Goal: Information Seeking & Learning: Learn about a topic

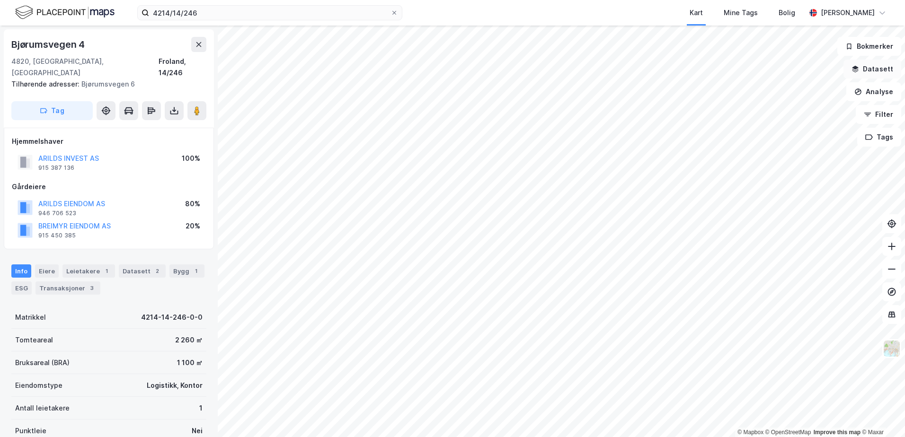
click at [870, 69] on button "Datasett" at bounding box center [872, 69] width 58 height 19
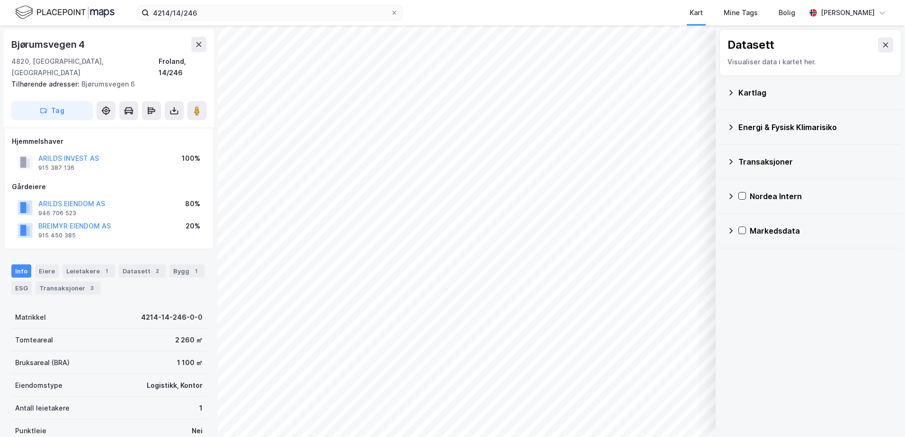
click at [761, 95] on div "Kartlag" at bounding box center [815, 92] width 155 height 11
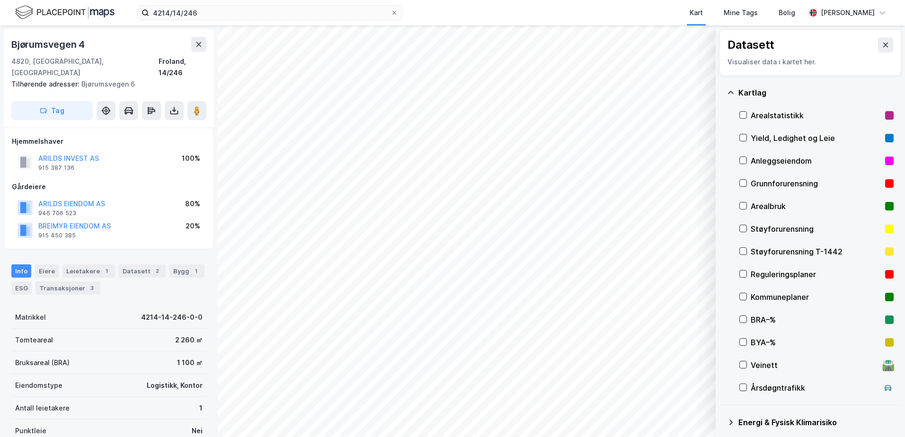
click at [765, 183] on div "Grunnforurensning" at bounding box center [815, 183] width 131 height 11
click at [764, 182] on div "Grunnforurensning" at bounding box center [815, 183] width 131 height 11
click at [732, 94] on icon at bounding box center [731, 93] width 8 height 8
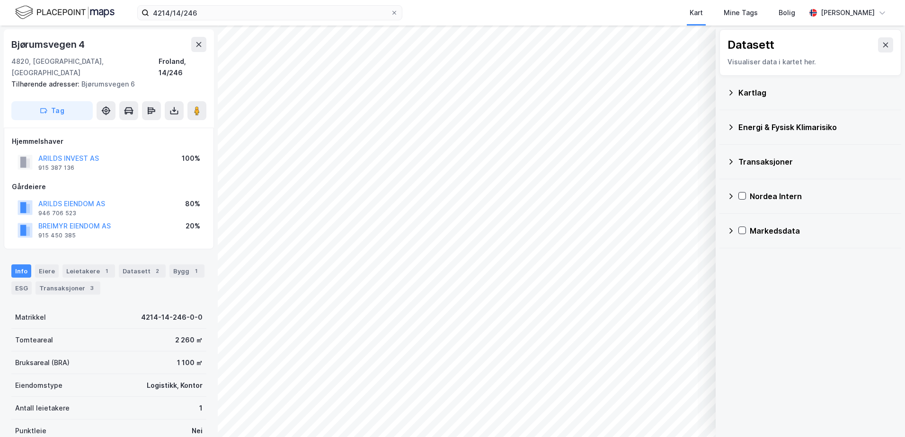
click at [748, 126] on div "Energi & Fysisk Klimarisiko" at bounding box center [815, 127] width 155 height 11
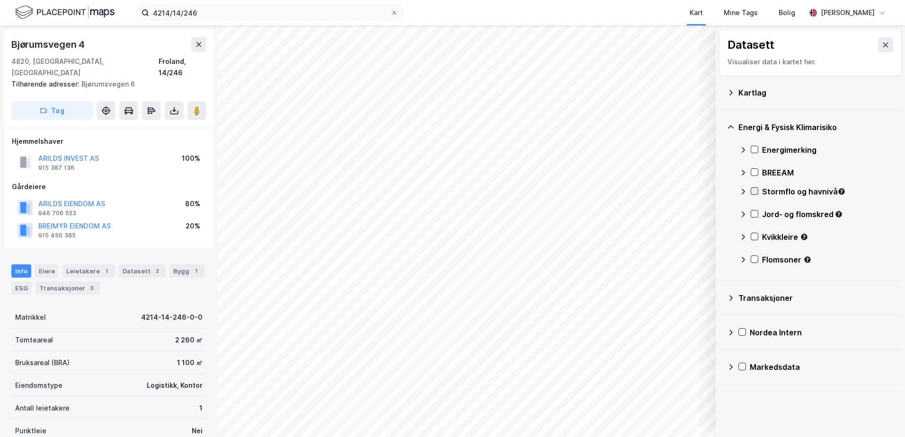
click at [755, 190] on icon at bounding box center [754, 191] width 7 height 7
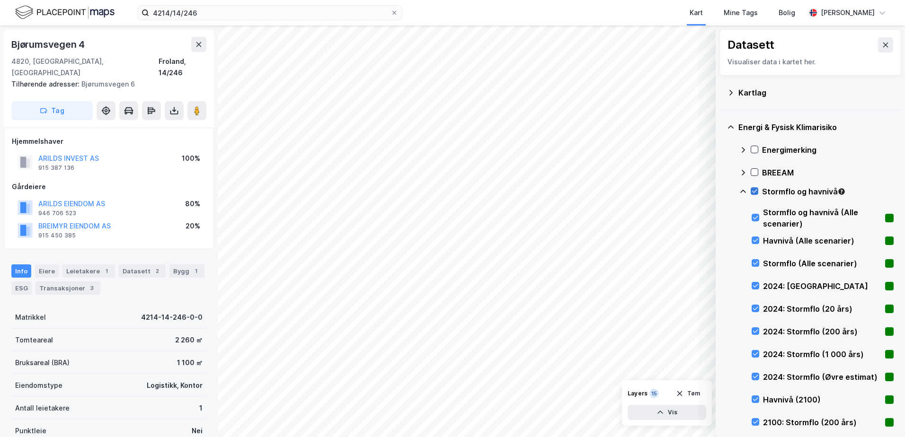
click at [752, 190] on icon at bounding box center [754, 191] width 7 height 7
click at [741, 190] on icon at bounding box center [743, 192] width 8 height 8
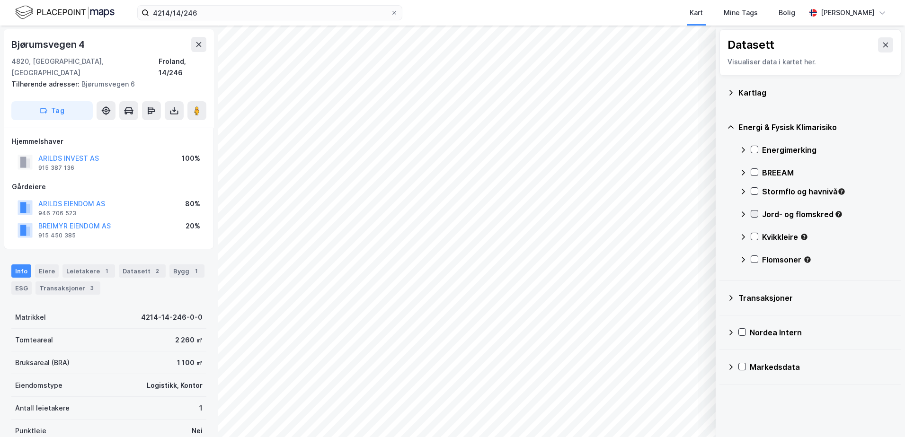
click at [754, 213] on icon at bounding box center [754, 214] width 7 height 7
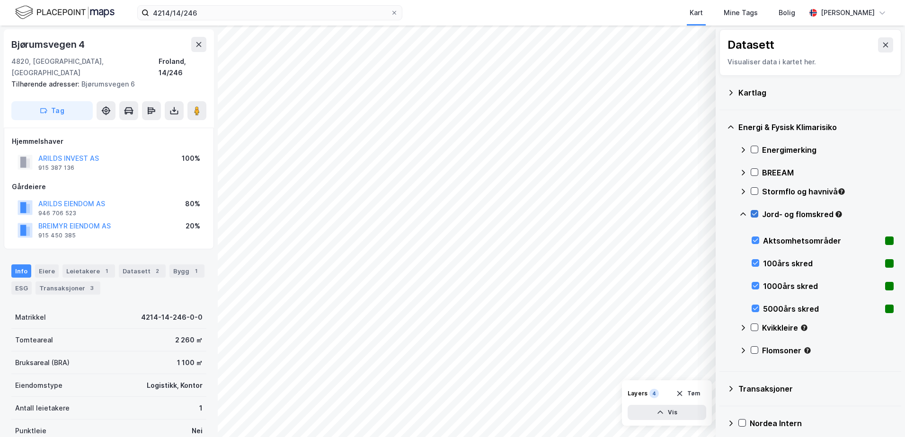
click at [754, 212] on icon at bounding box center [754, 214] width 7 height 7
click at [740, 212] on icon at bounding box center [743, 215] width 8 height 8
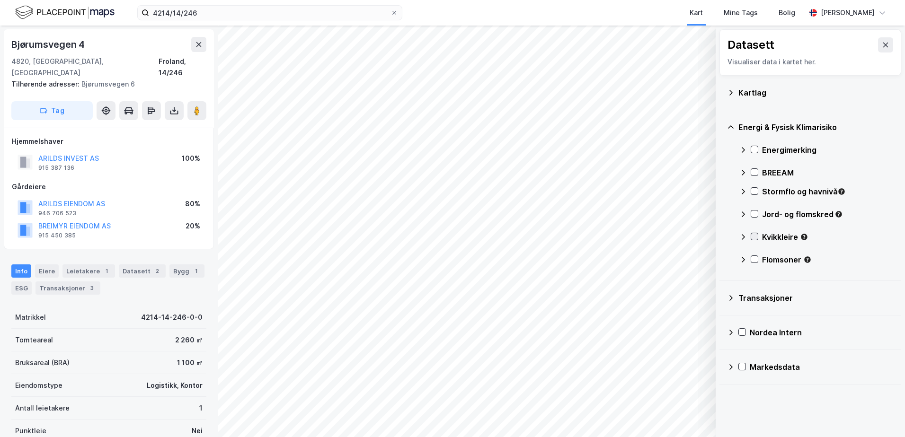
click at [754, 234] on icon at bounding box center [754, 236] width 7 height 7
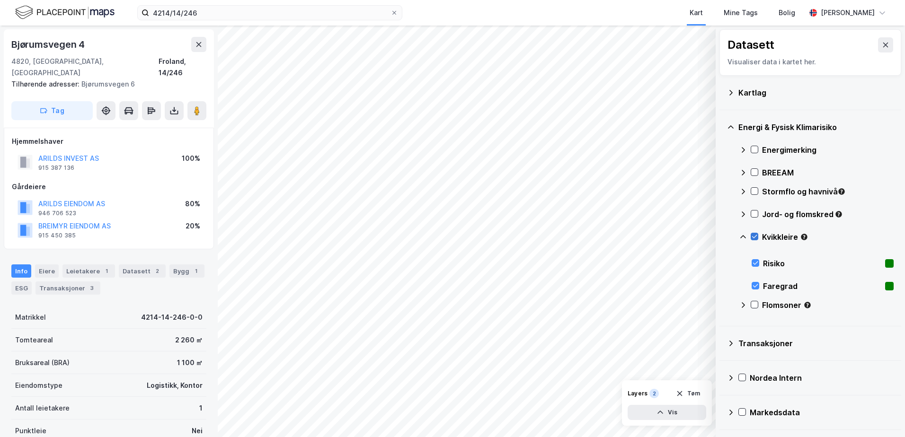
click at [756, 235] on icon at bounding box center [754, 236] width 7 height 7
click at [744, 233] on icon at bounding box center [743, 237] width 8 height 8
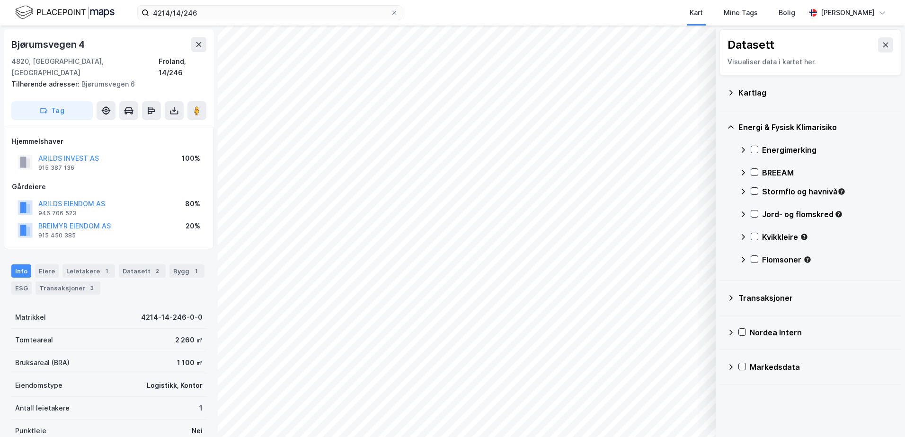
click at [754, 255] on div "Flomsoner" at bounding box center [816, 263] width 154 height 23
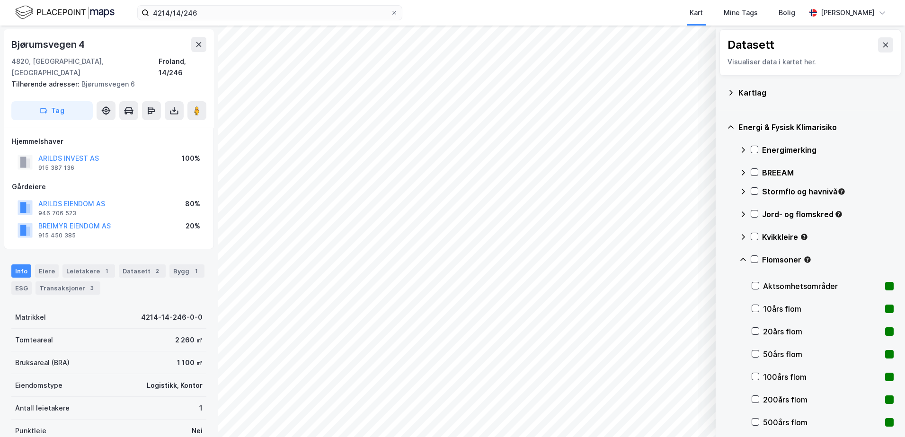
click at [754, 255] on div "Flomsoner" at bounding box center [816, 263] width 154 height 23
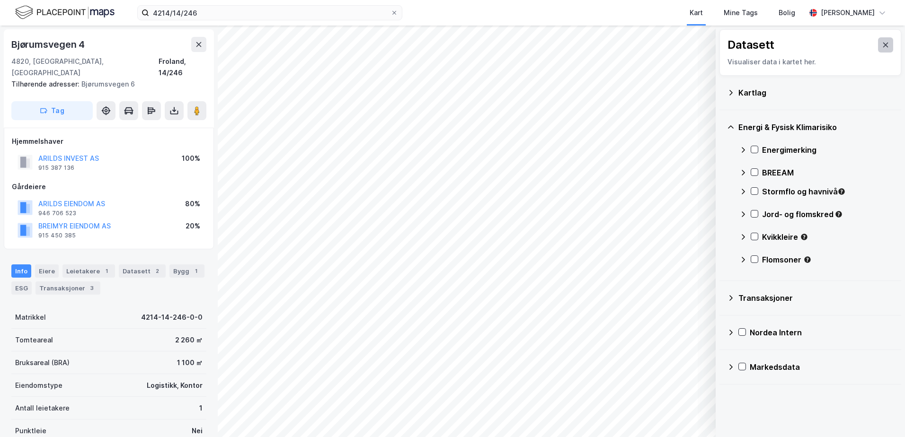
click at [878, 41] on button at bounding box center [885, 44] width 15 height 15
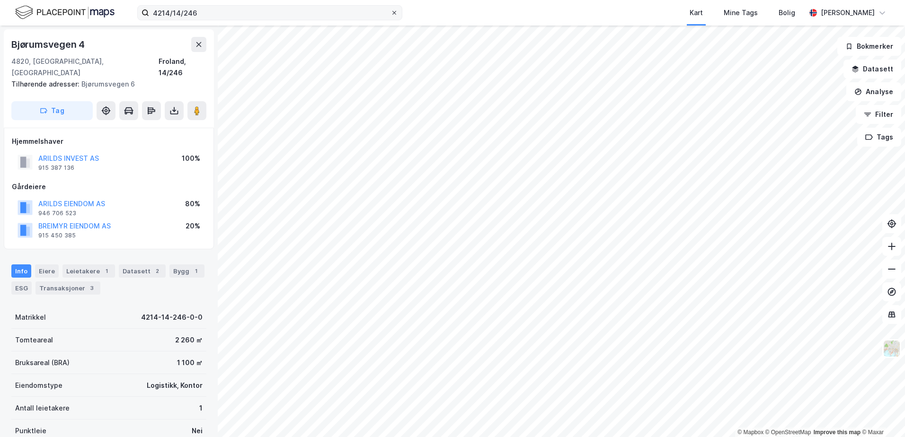
click at [392, 11] on icon at bounding box center [394, 13] width 6 height 6
click at [390, 11] on input "4214/14/246" at bounding box center [269, 13] width 241 height 14
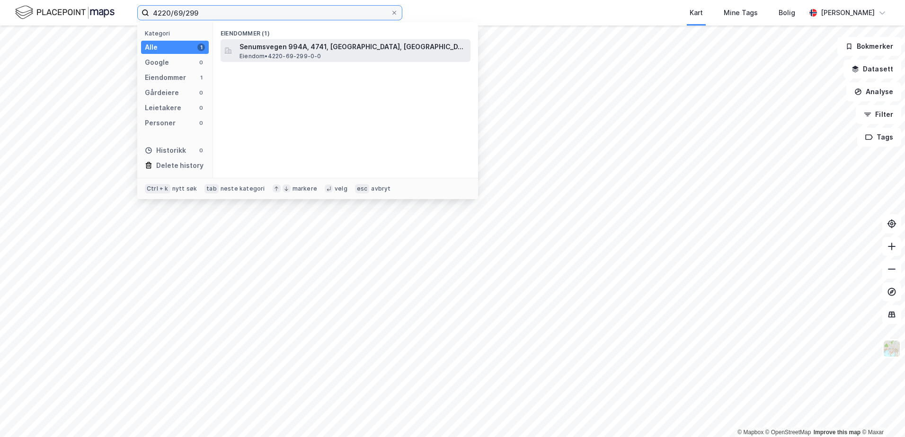
type input "4220/69/299"
click at [276, 47] on span "Senumsvegen 994A, 4741, [GEOGRAPHIC_DATA], [GEOGRAPHIC_DATA]" at bounding box center [352, 46] width 227 height 11
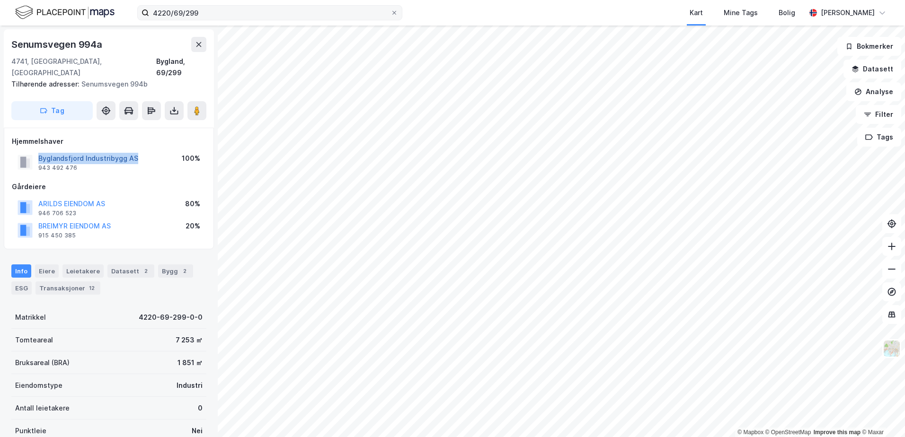
drag, startPoint x: 139, startPoint y: 148, endPoint x: 40, endPoint y: 147, distance: 99.4
click at [40, 151] on div "Byglandsfjord Industribygg AS 943 492 476 100%" at bounding box center [109, 162] width 194 height 23
copy button "Byglandsfjord Industribygg AS"
